Goal: Navigation & Orientation: Find specific page/section

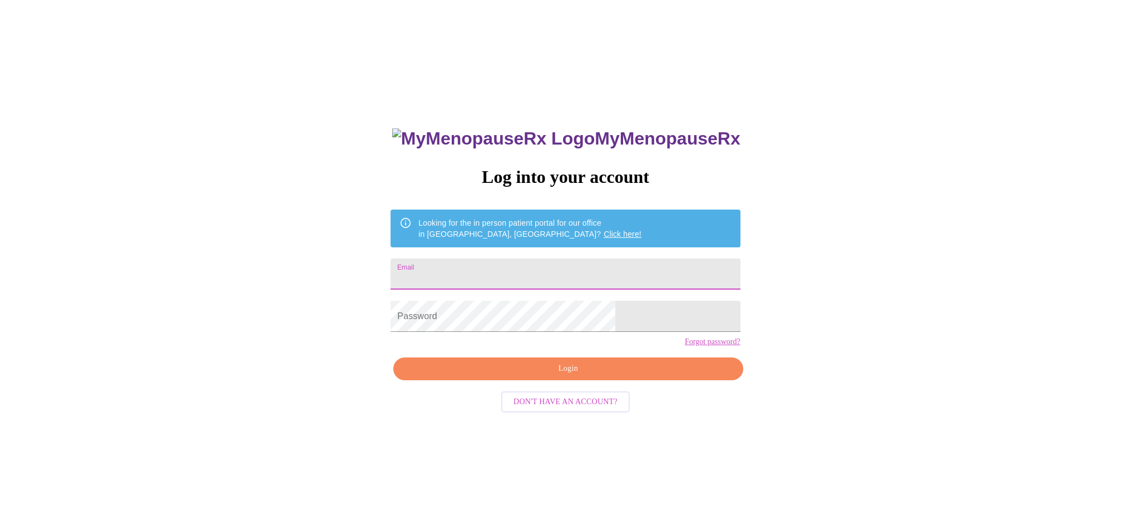
click at [609, 272] on input "Email" at bounding box center [564, 274] width 349 height 31
type input "[EMAIL_ADDRESS][DOMAIN_NAME]"
click at [569, 376] on span "Login" at bounding box center [568, 369] width 324 height 14
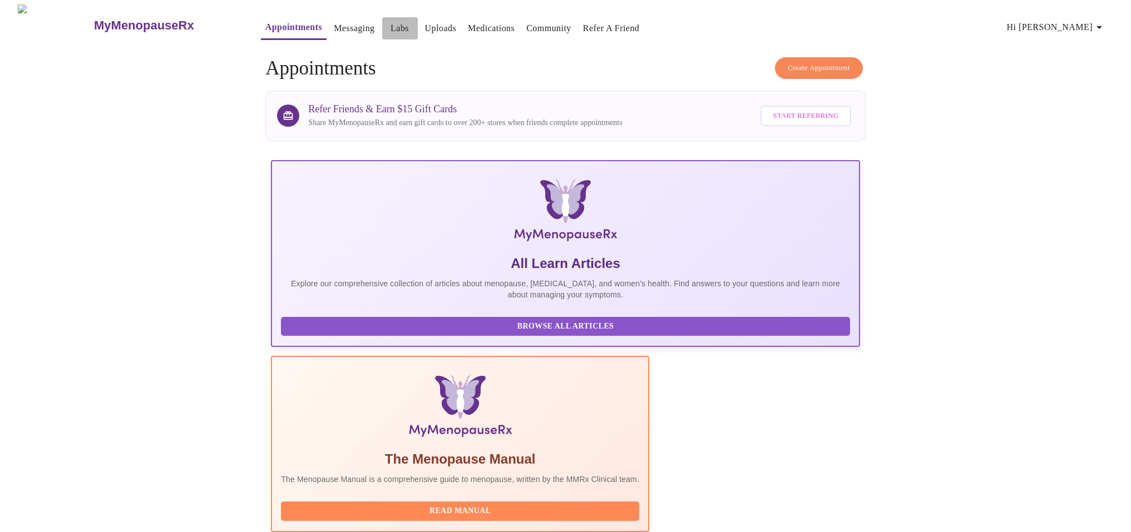
click at [390, 23] on link "Labs" at bounding box center [399, 29] width 18 height 16
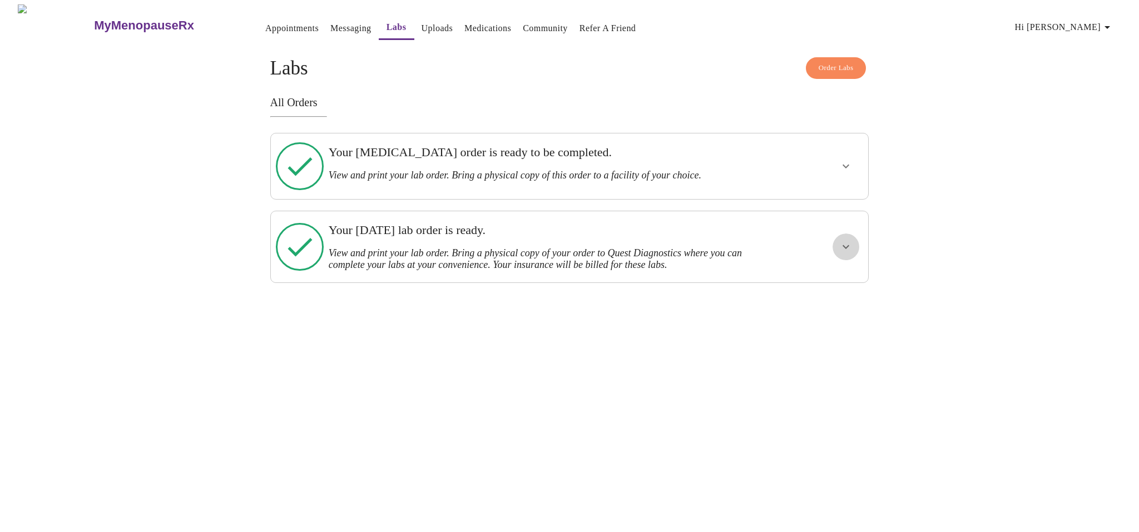
click at [845, 240] on icon "show more" at bounding box center [845, 246] width 13 height 13
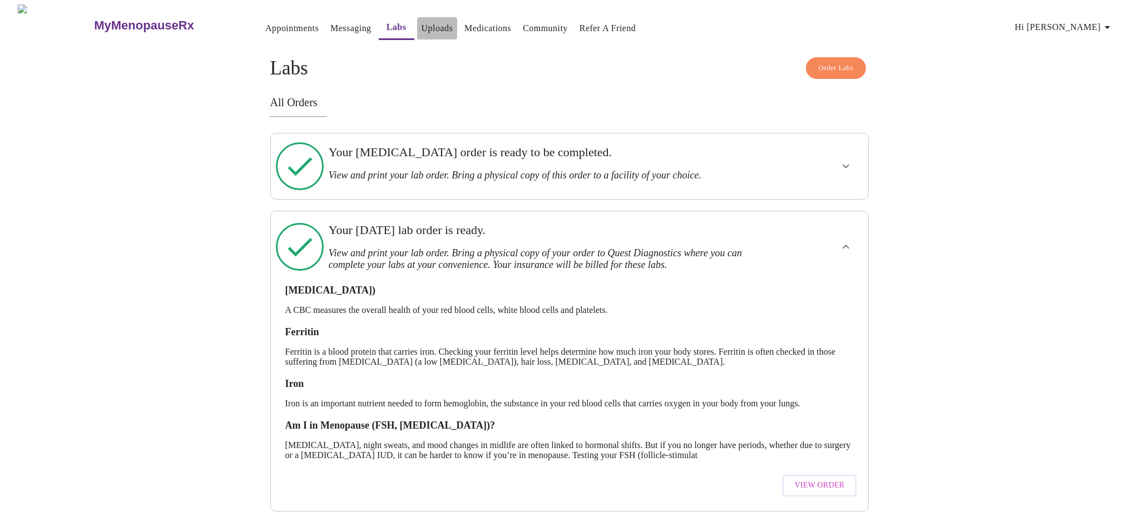
click at [422, 31] on link "Uploads" at bounding box center [438, 29] width 32 height 16
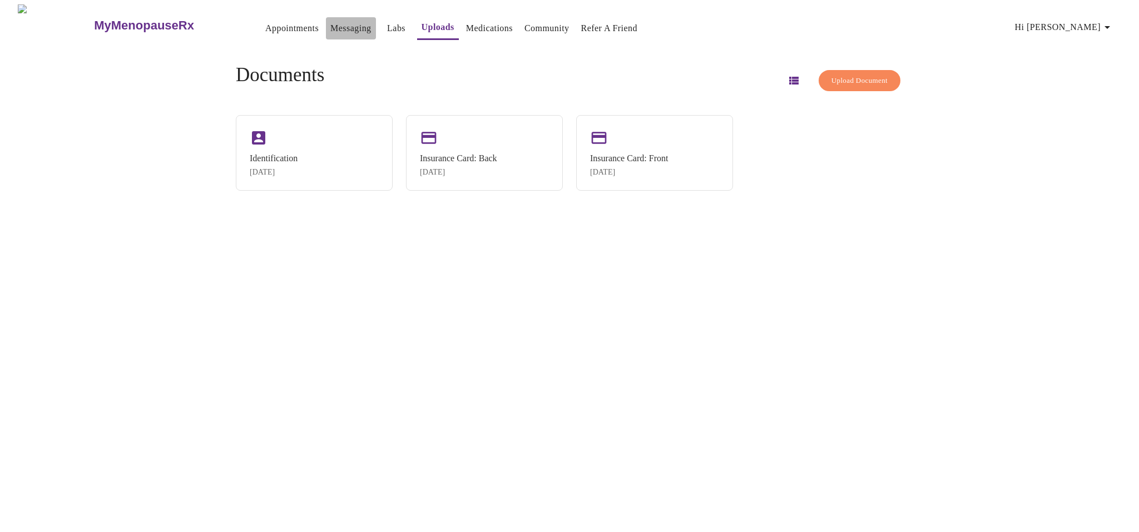
click at [330, 29] on link "Messaging" at bounding box center [350, 29] width 41 height 16
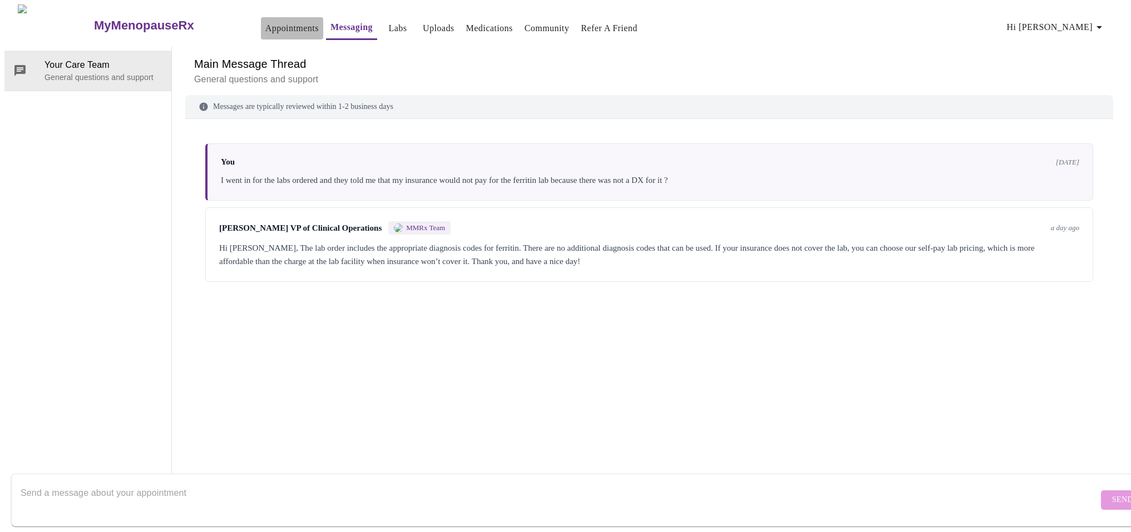
click at [265, 21] on link "Appointments" at bounding box center [291, 29] width 53 height 16
